Goal: Task Accomplishment & Management: Complete application form

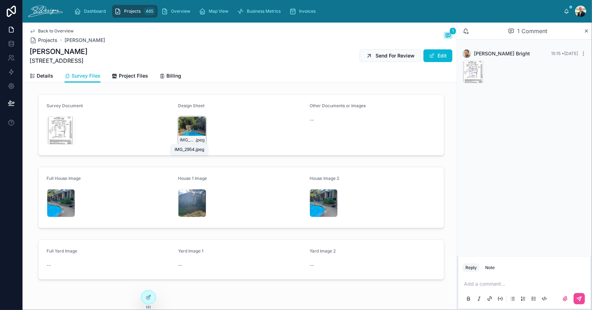
click at [184, 131] on div "IMG_2954 .jpeg" at bounding box center [192, 130] width 28 height 28
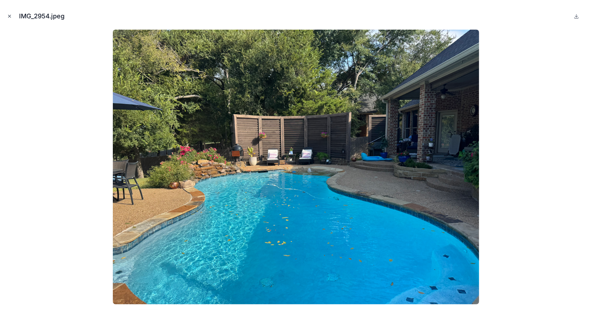
click at [12, 18] on icon "Close modal" at bounding box center [9, 16] width 5 height 5
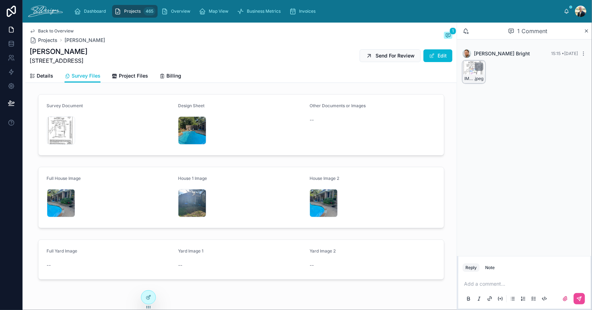
click at [470, 69] on div "IMG_3456 .jpeg" at bounding box center [474, 72] width 23 height 23
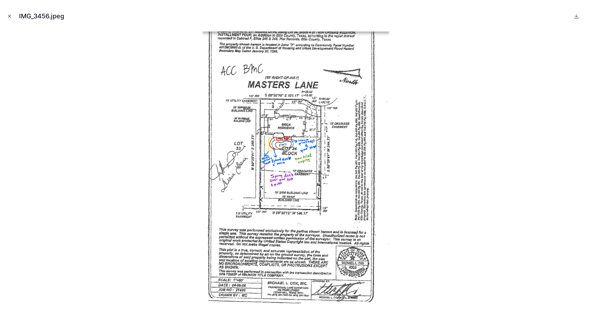
click at [6, 15] on button "Close modal" at bounding box center [10, 16] width 8 height 8
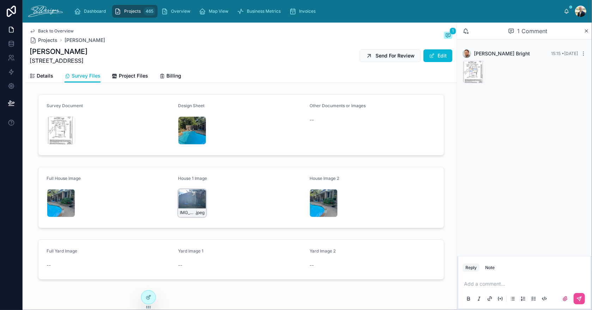
click at [179, 198] on div "IMG_2950 .jpeg" at bounding box center [192, 203] width 28 height 28
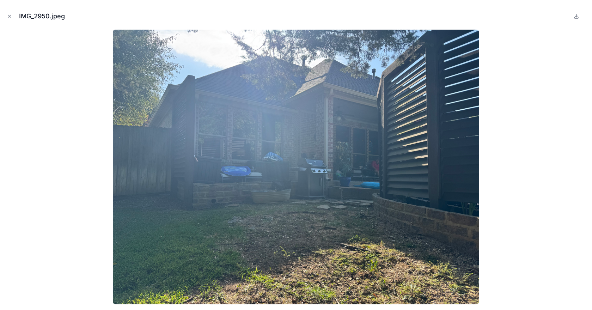
drag, startPoint x: 259, startPoint y: 188, endPoint x: 214, endPoint y: 216, distance: 52.5
click at [214, 216] on img at bounding box center [296, 167] width 367 height 275
click at [8, 15] on icon "Close modal" at bounding box center [9, 16] width 2 height 2
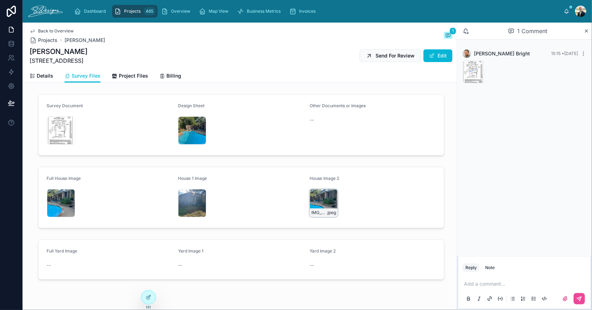
click at [313, 197] on div "IMG_2953 .jpeg" at bounding box center [324, 203] width 28 height 28
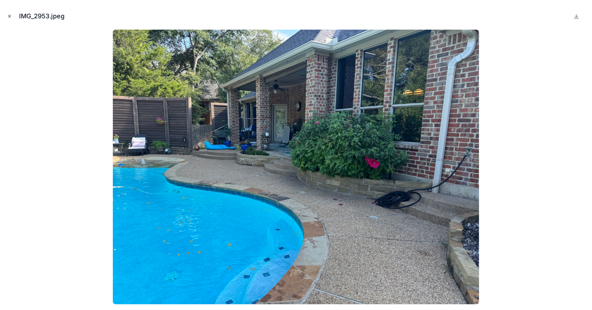
click at [9, 18] on icon "Close modal" at bounding box center [9, 16] width 5 height 5
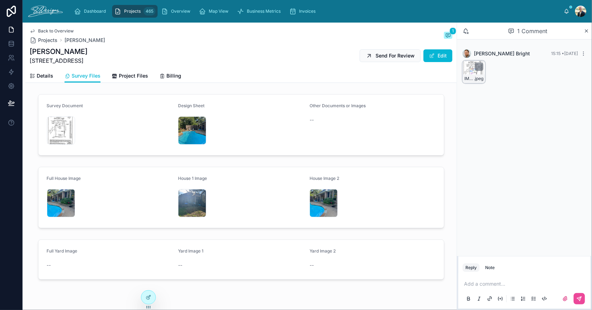
click at [468, 73] on div "IMG_3456 .jpeg" at bounding box center [474, 72] width 23 height 23
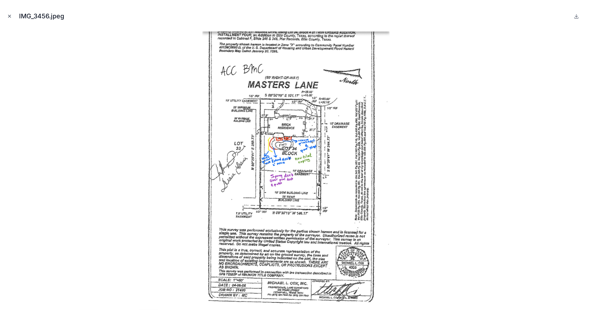
click at [9, 16] on icon "Close modal" at bounding box center [9, 16] width 2 height 2
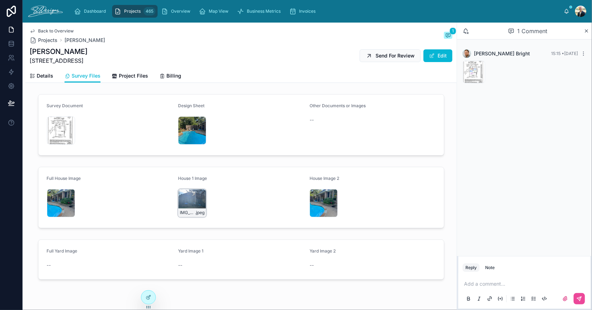
click at [179, 195] on div "IMG_2950 .jpeg" at bounding box center [192, 203] width 28 height 28
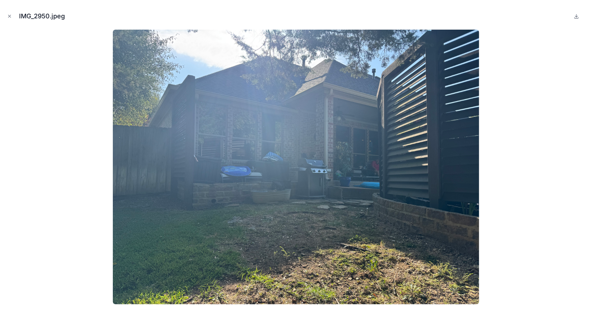
click at [179, 195] on img at bounding box center [296, 167] width 367 height 275
click at [10, 14] on icon "Close modal" at bounding box center [9, 16] width 5 height 5
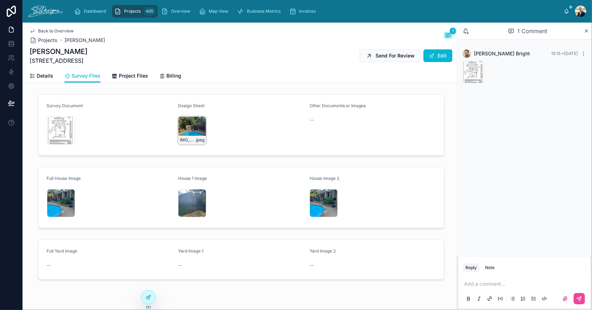
click at [181, 123] on div "IMG_2954 .jpeg" at bounding box center [192, 130] width 28 height 28
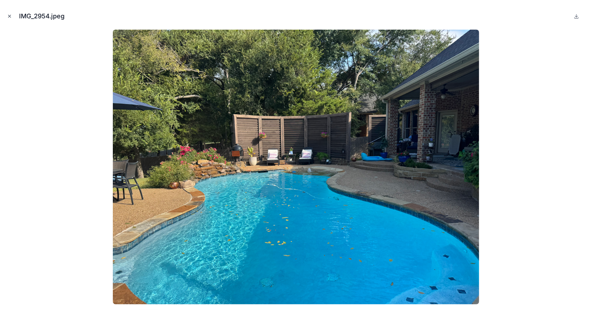
click at [7, 16] on icon "Close modal" at bounding box center [9, 16] width 5 height 5
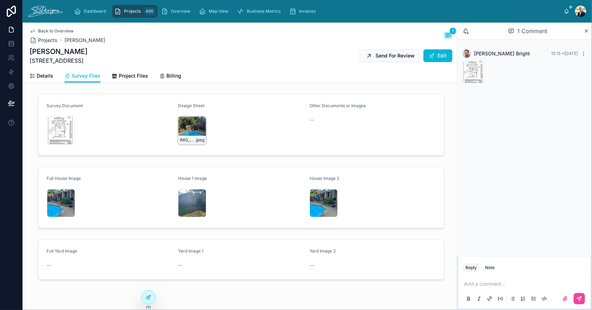
click at [181, 131] on div "IMG_2954 .jpeg" at bounding box center [192, 130] width 28 height 28
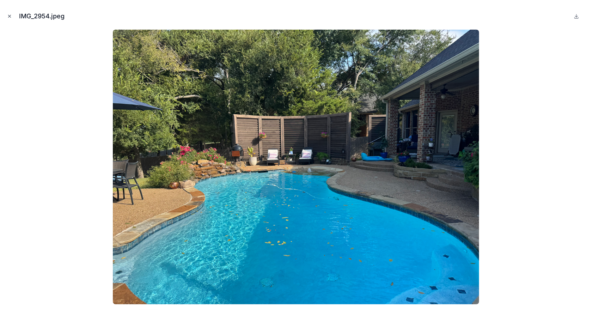
click at [12, 18] on button "Close modal" at bounding box center [10, 16] width 8 height 8
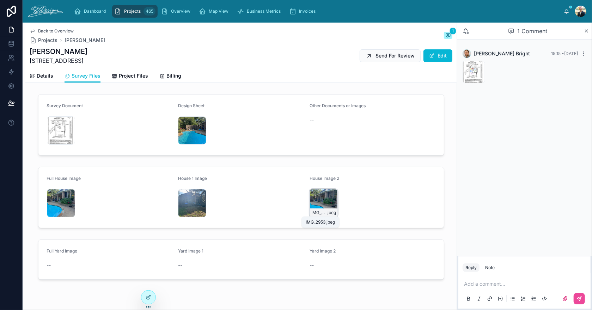
click at [313, 205] on div "IMG_2953 .jpeg" at bounding box center [324, 203] width 28 height 28
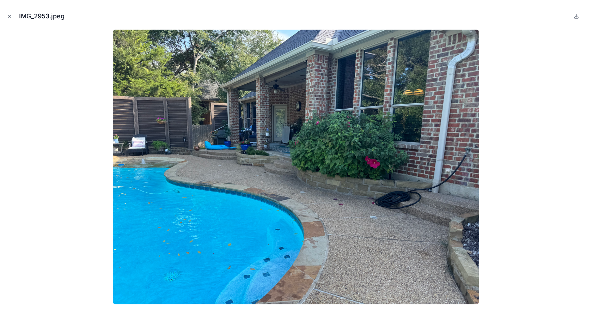
click at [6, 16] on button "Close modal" at bounding box center [10, 16] width 8 height 8
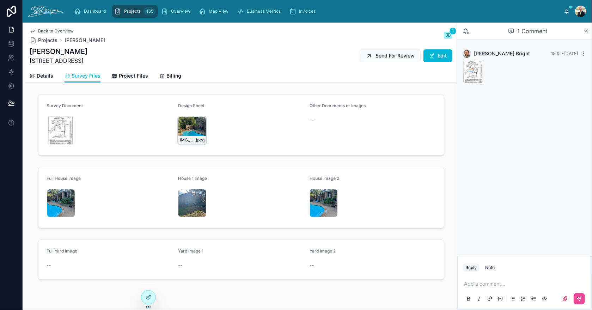
click at [189, 129] on div "IMG_2954 .jpeg" at bounding box center [192, 130] width 28 height 28
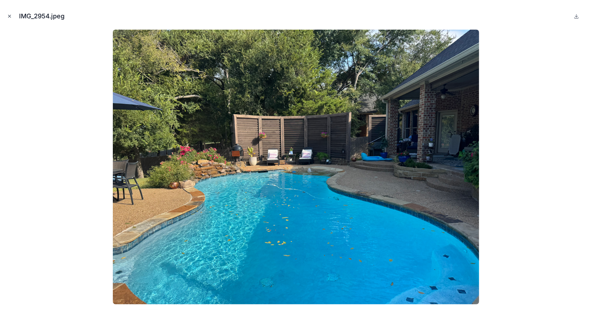
click at [7, 17] on icon "Close modal" at bounding box center [9, 16] width 5 height 5
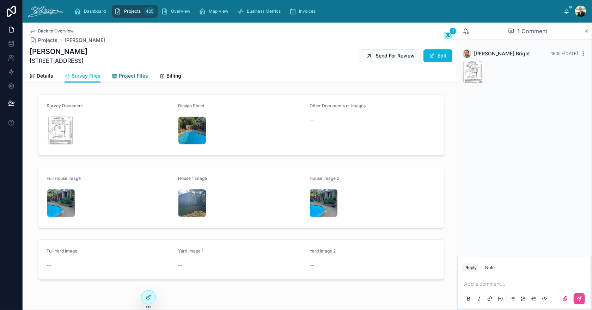
click at [126, 75] on span "Project Files" at bounding box center [133, 75] width 29 height 7
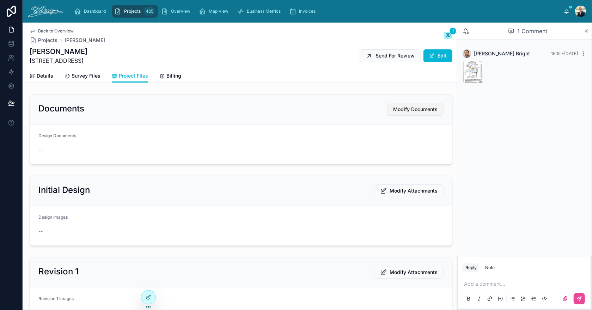
click at [404, 106] on span "Modify Documents" at bounding box center [415, 109] width 44 height 7
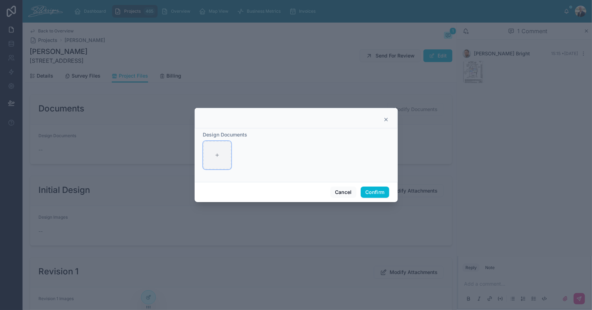
click at [223, 161] on div at bounding box center [217, 155] width 28 height 28
type input "**********"
click at [376, 191] on button "Confirm" at bounding box center [375, 192] width 28 height 11
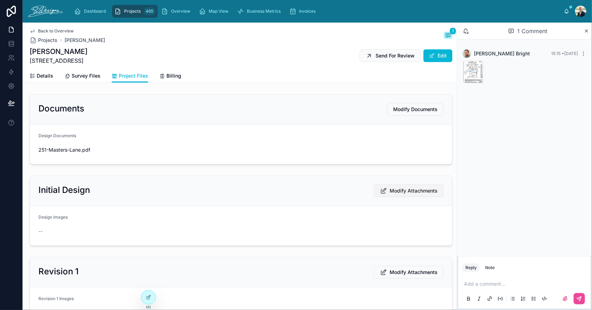
click at [402, 188] on span "Modify Attachments" at bounding box center [414, 190] width 48 height 7
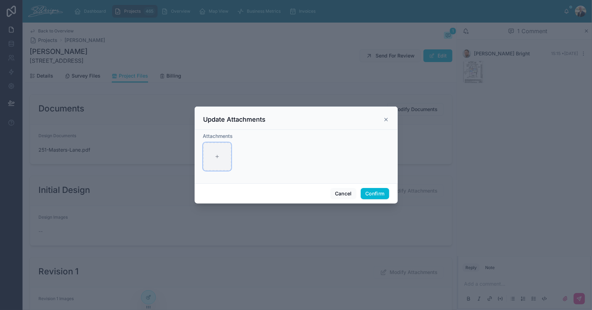
click at [222, 151] on div at bounding box center [217, 157] width 28 height 28
type input "**********"
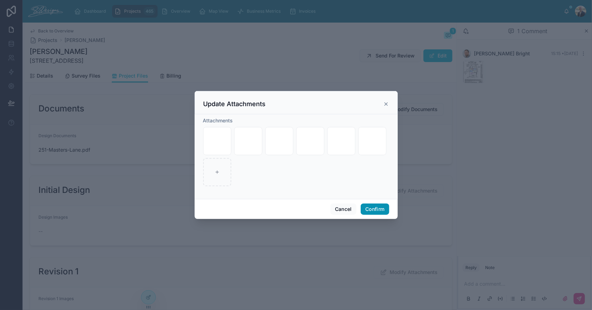
click at [378, 206] on button "Confirm" at bounding box center [375, 209] width 28 height 11
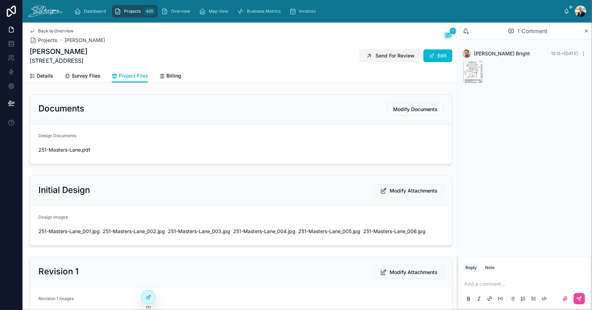
click at [376, 56] on span "Send For Review" at bounding box center [395, 55] width 39 height 7
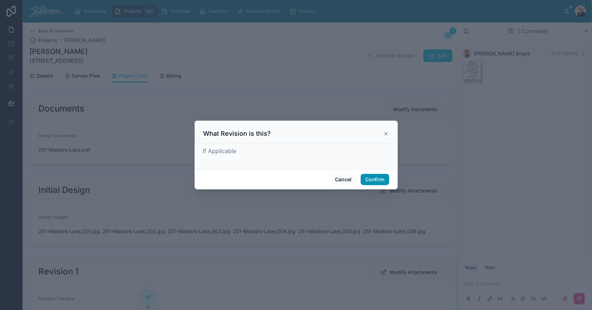
click at [370, 178] on button "Confirm" at bounding box center [375, 179] width 28 height 11
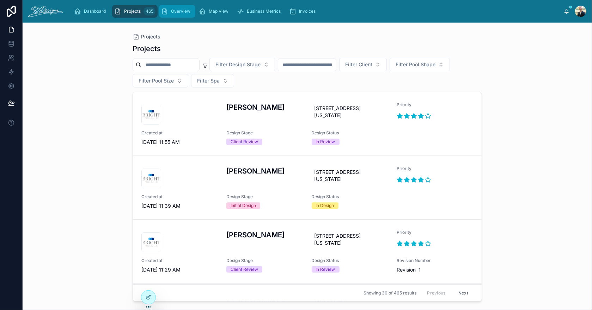
click at [180, 12] on span "Overview" at bounding box center [180, 11] width 19 height 6
